Goal: Task Accomplishment & Management: Use online tool/utility

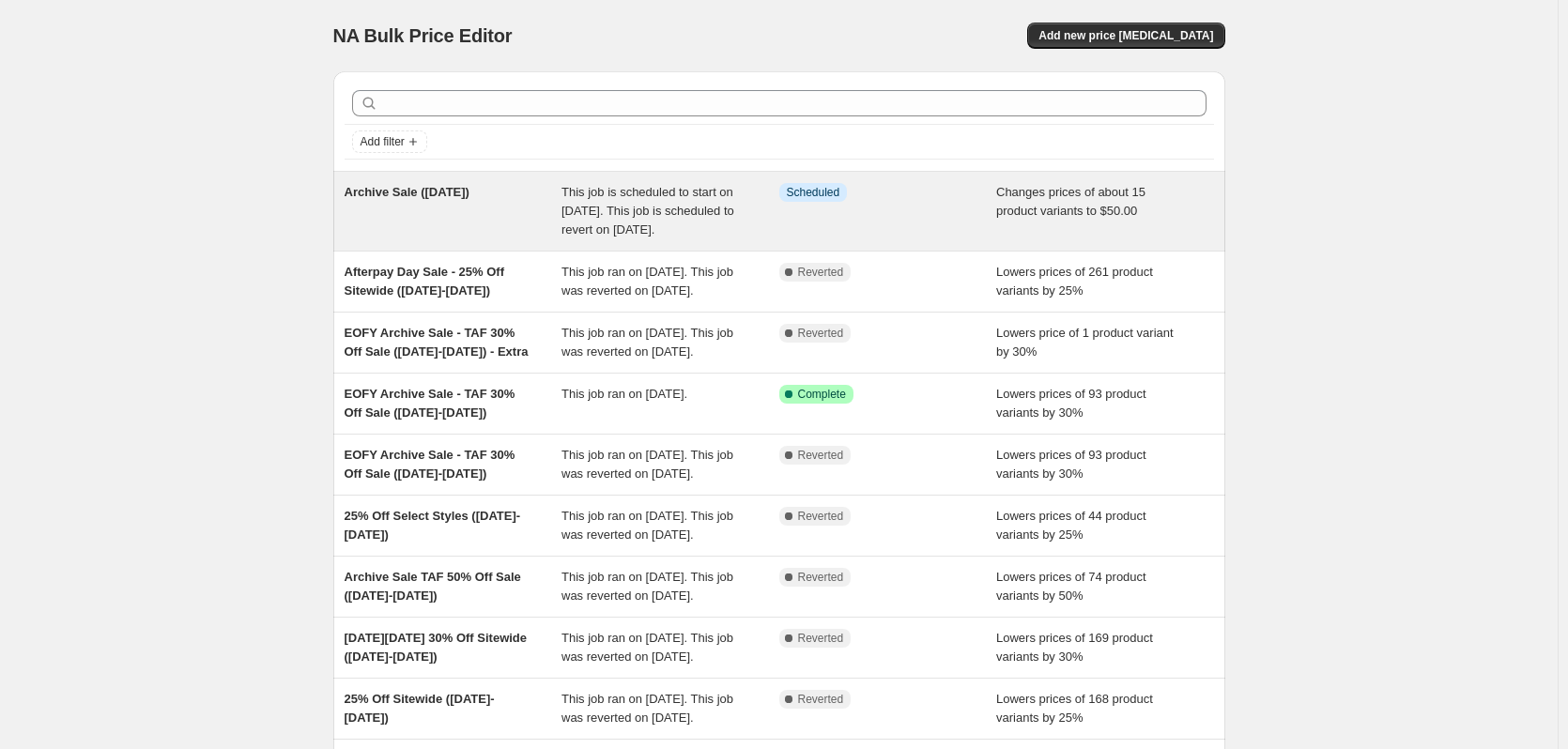
click at [605, 221] on div "This job is scheduled to start on October 1, 2025. This job is scheduled to rev…" at bounding box center [670, 211] width 218 height 57
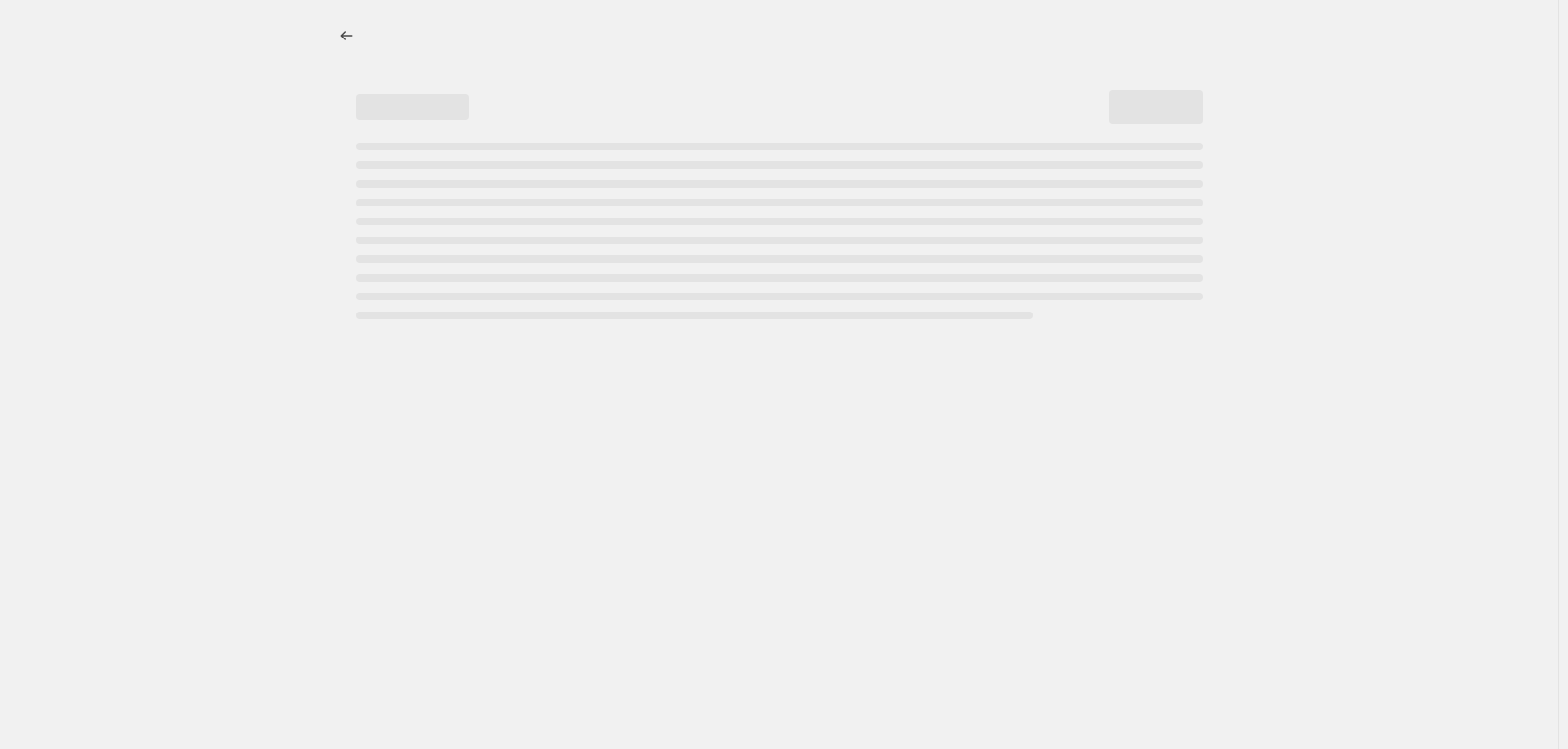
select select "tag"
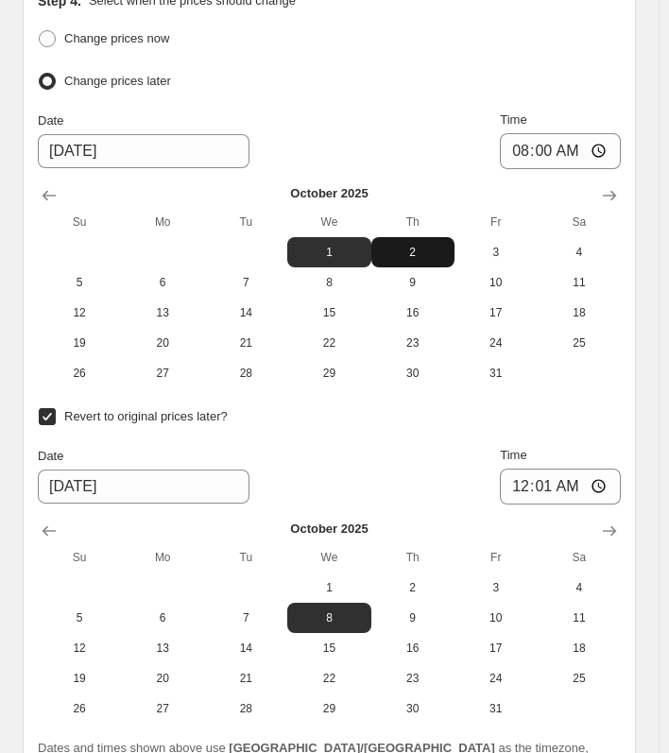
scroll to position [2363, 0]
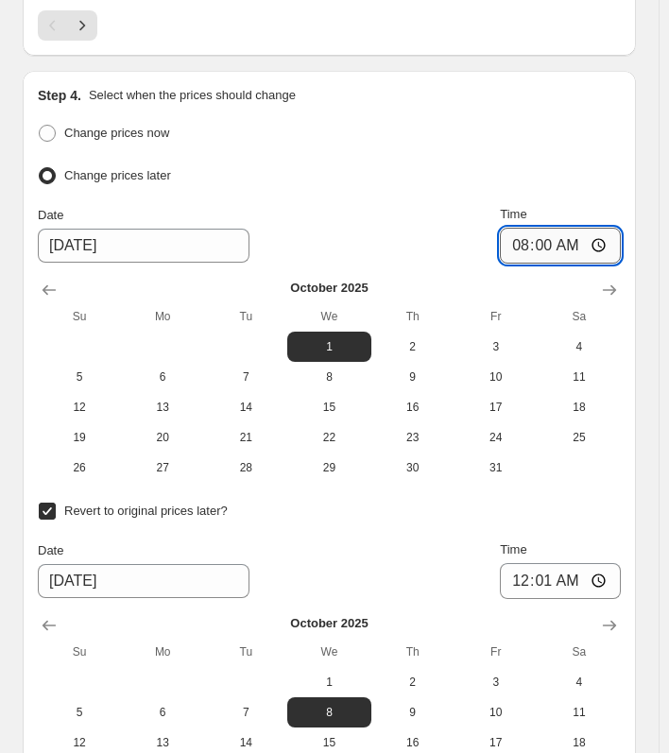
click at [543, 242] on input "08:00" at bounding box center [560, 246] width 121 height 36
click at [524, 236] on input "08:00" at bounding box center [560, 246] width 121 height 36
type input "06:00"
click at [636, 181] on div "Step 4. Select when the prices should change Change prices now Change prices la…" at bounding box center [329, 479] width 613 height 816
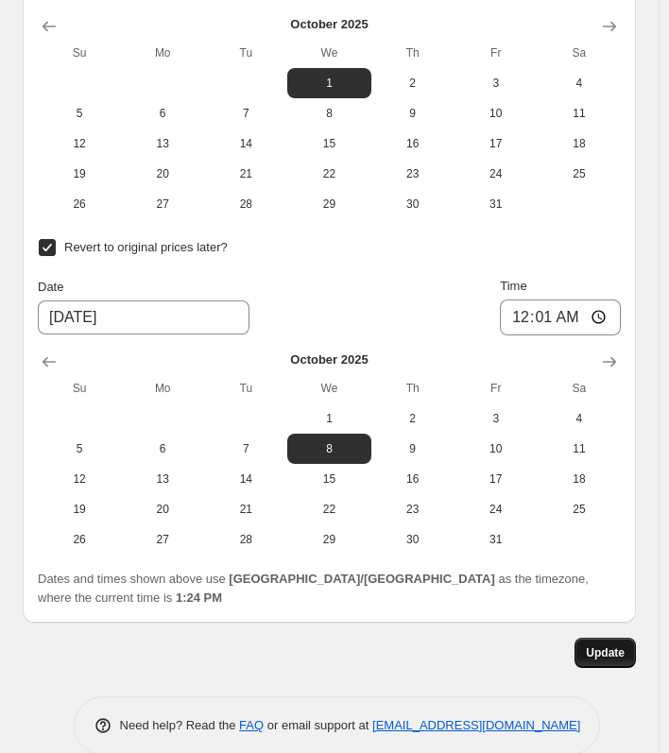
click at [625, 646] on span "Update" at bounding box center [605, 653] width 39 height 15
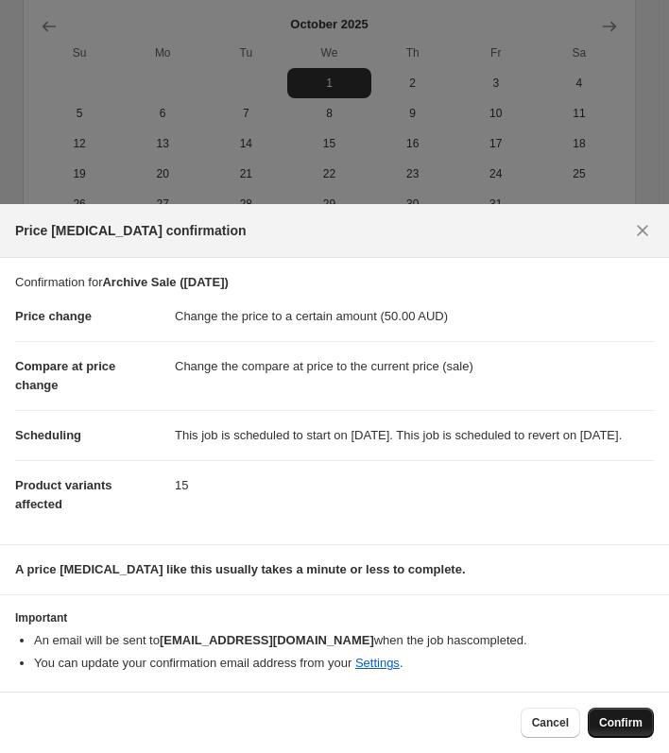
click at [621, 733] on button "Confirm" at bounding box center [621, 723] width 66 height 30
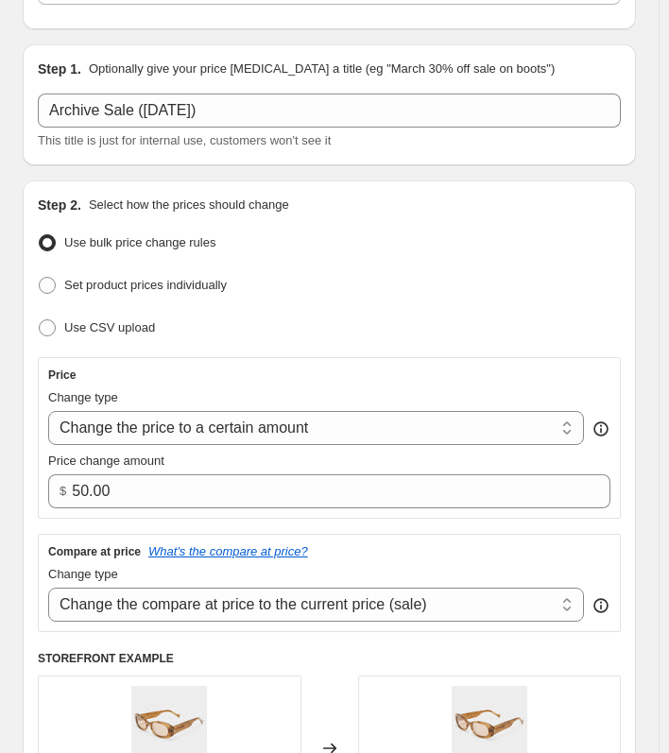
scroll to position [0, 0]
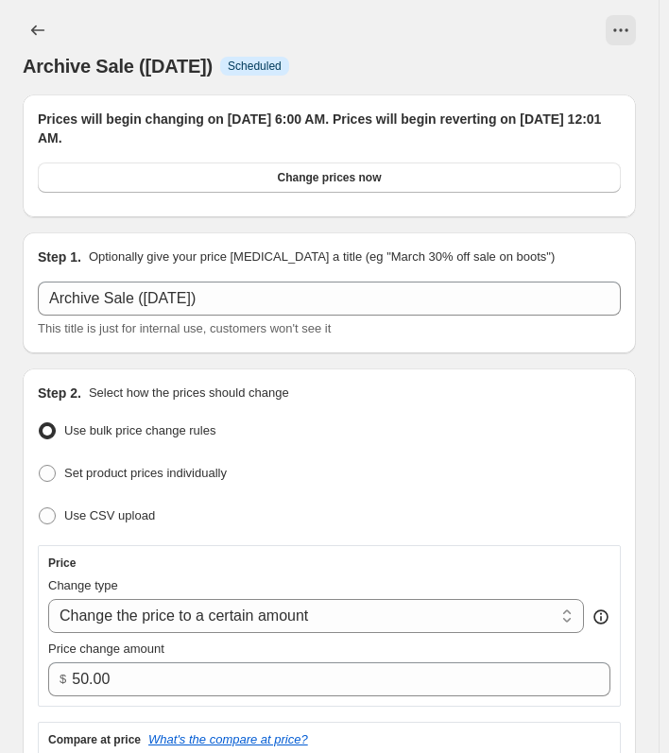
click at [116, 57] on span "Archive Sale (Oct -1-07)" at bounding box center [118, 66] width 190 height 21
copy span "Archive Sale (Oct -1-07)"
click at [28, 29] on icon "Price change jobs" at bounding box center [37, 30] width 19 height 19
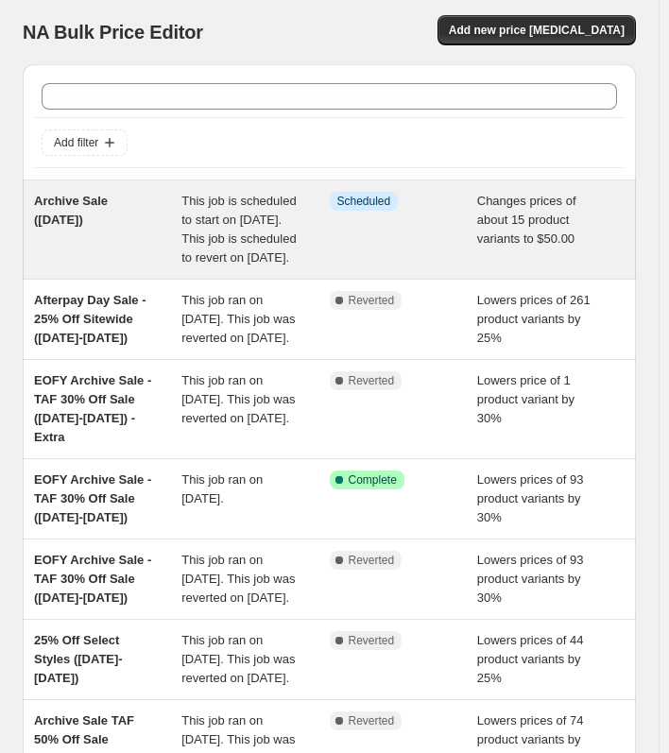
click at [225, 210] on div "This job is scheduled to start on October 1, 2025. This job is scheduled to rev…" at bounding box center [254, 230] width 147 height 76
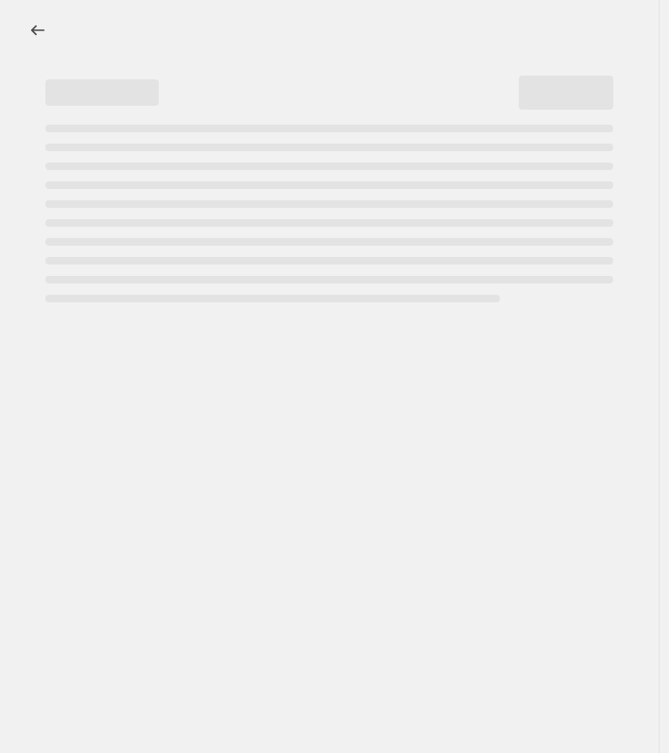
select select "tag"
